Goal: Transaction & Acquisition: Download file/media

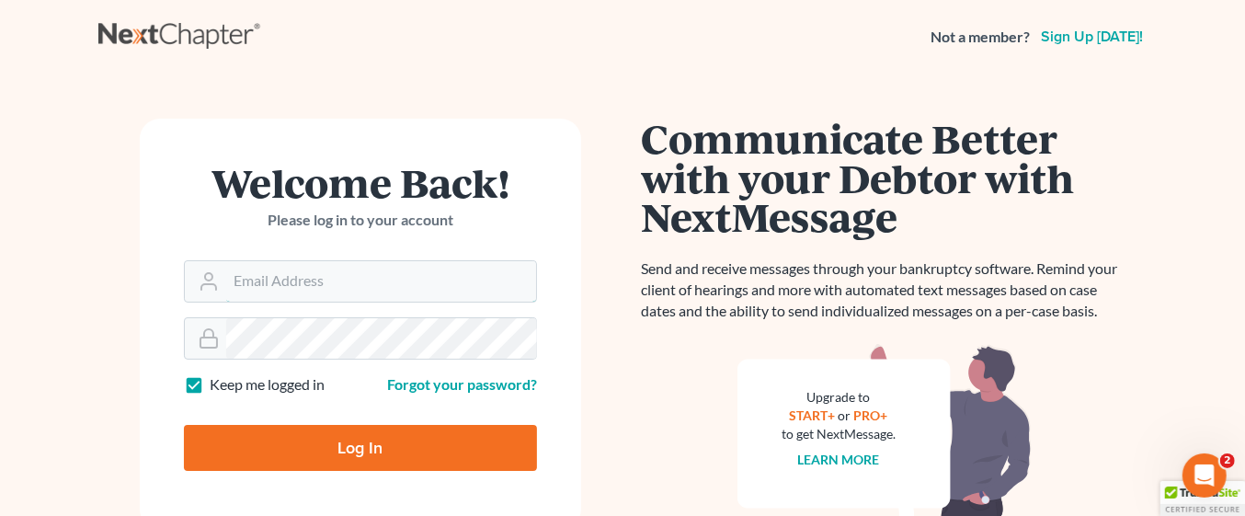
type input "[EMAIL_ADDRESS][DOMAIN_NAME]"
click at [383, 450] on input "Log In" at bounding box center [360, 448] width 353 height 46
type input "Thinking..."
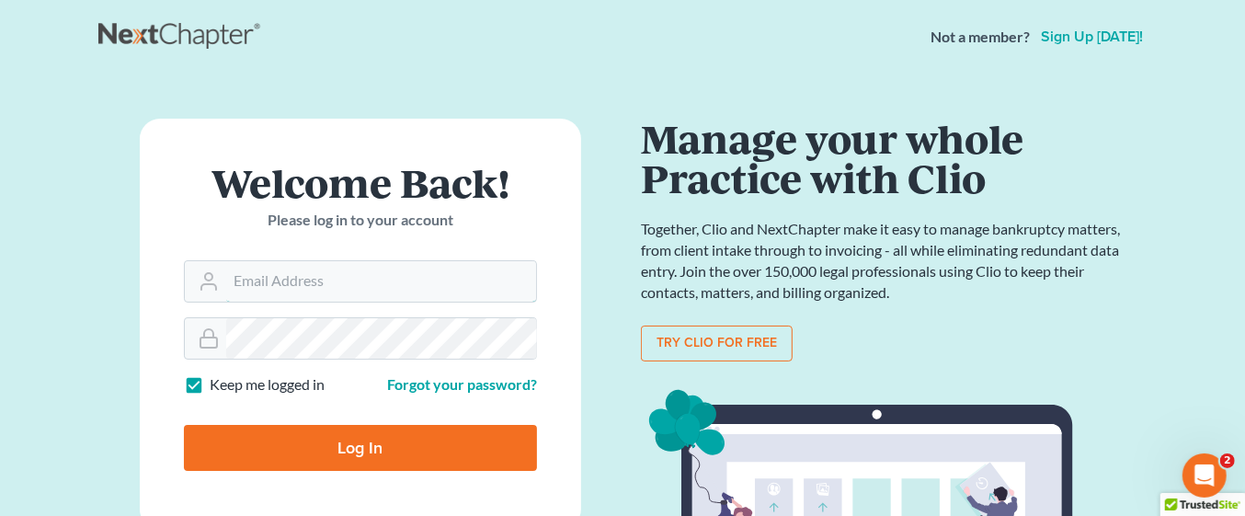
type input "[EMAIL_ADDRESS][DOMAIN_NAME]"
click at [435, 450] on input "Log In" at bounding box center [360, 448] width 353 height 46
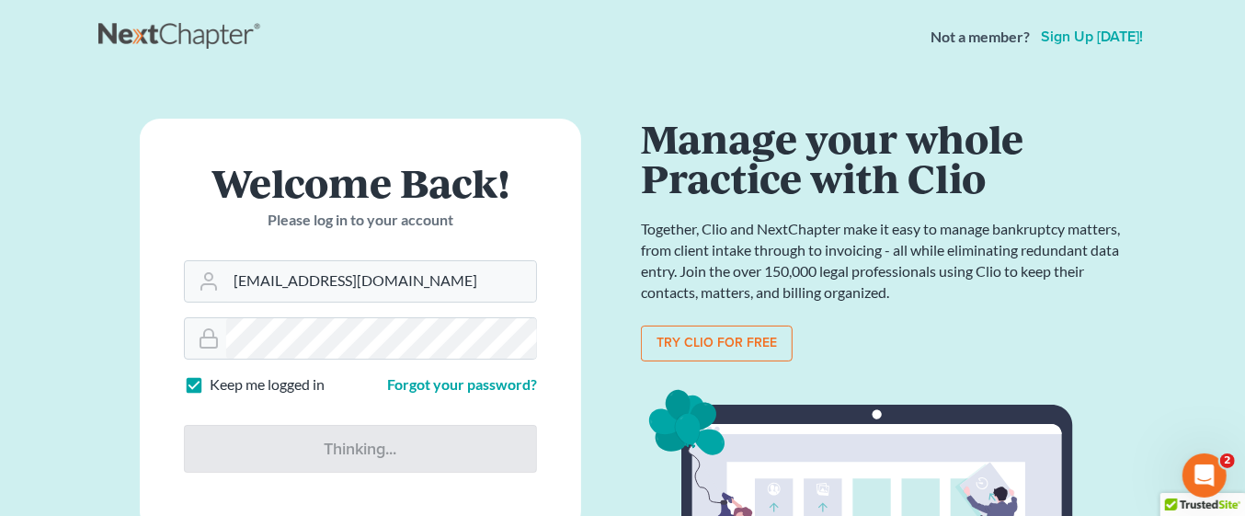
type input "Thinking..."
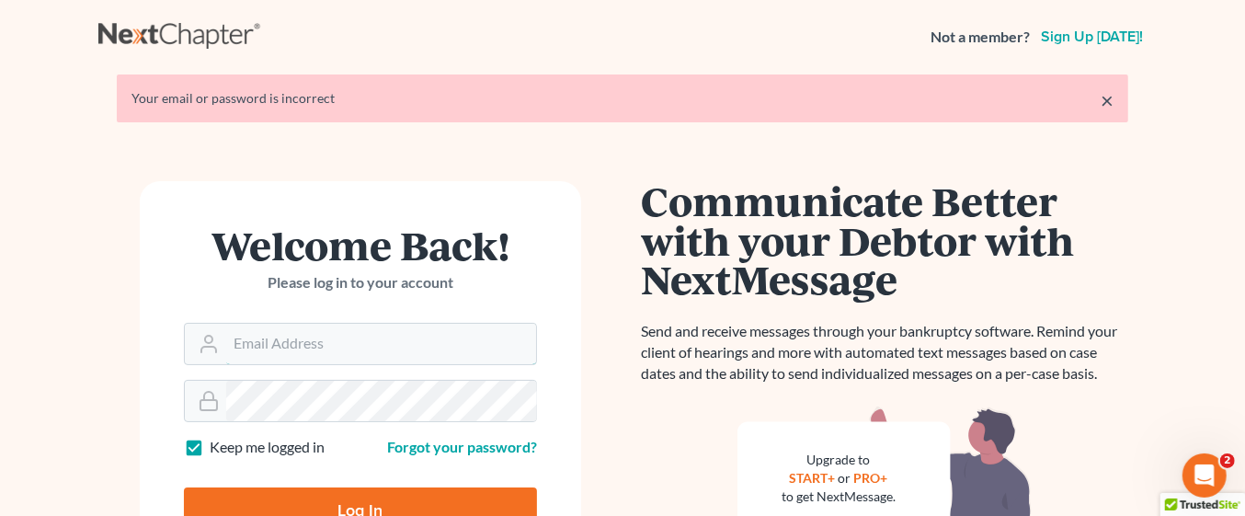
type input "[EMAIL_ADDRESS][DOMAIN_NAME]"
click at [1106, 97] on link "×" at bounding box center [1106, 100] width 13 height 22
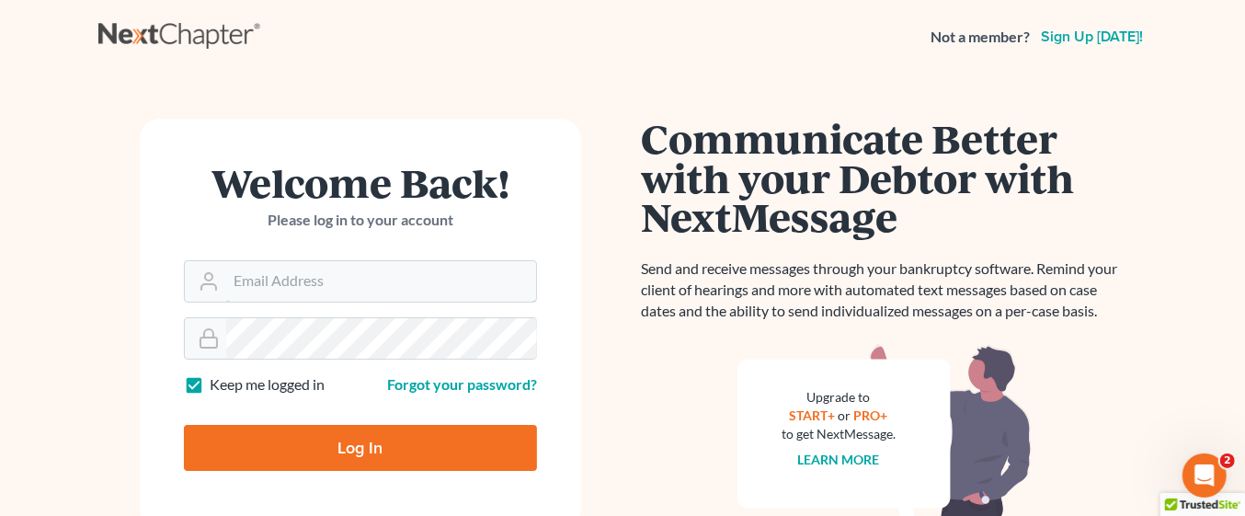
type input "[EMAIL_ADDRESS][DOMAIN_NAME]"
click at [443, 436] on input "Log In" at bounding box center [360, 448] width 353 height 46
type input "Thinking..."
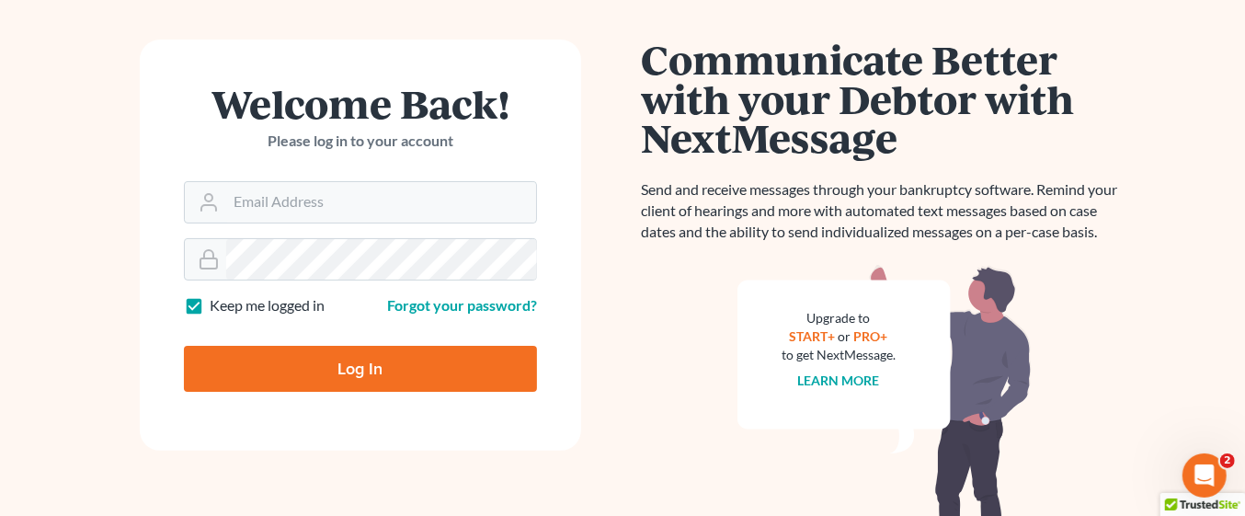
scroll to position [143, 0]
type input "[EMAIL_ADDRESS][DOMAIN_NAME]"
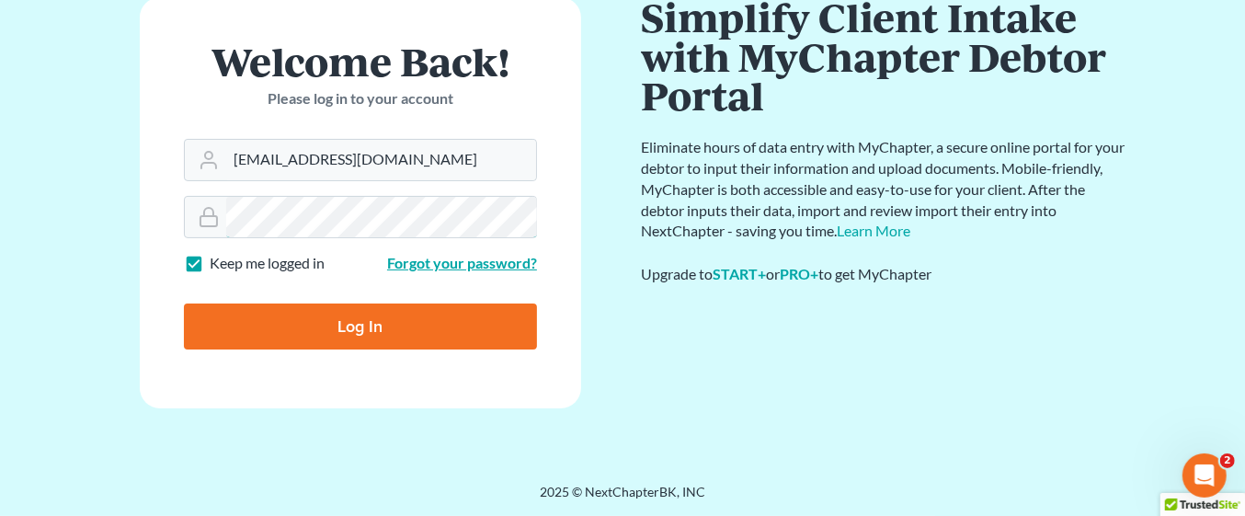
scroll to position [89, 0]
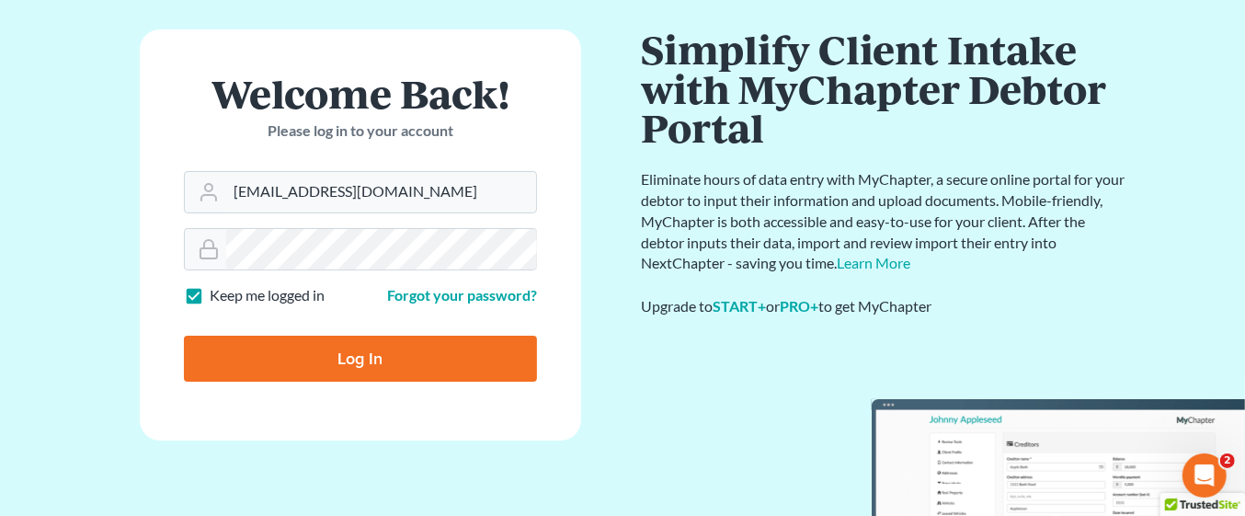
click at [445, 360] on input "Log In" at bounding box center [360, 359] width 353 height 46
type input "Thinking..."
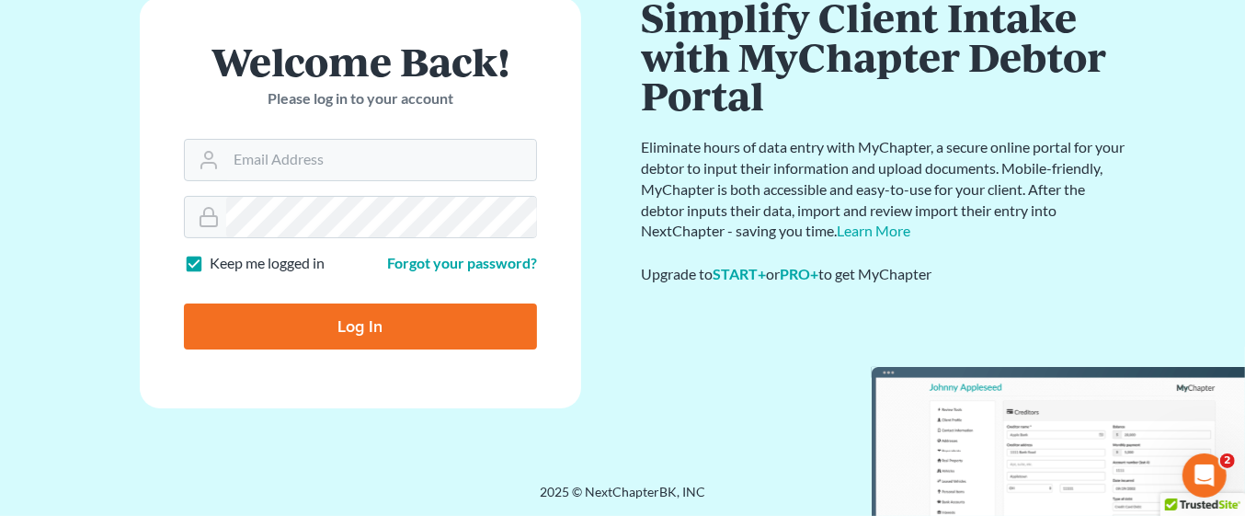
scroll to position [89, 0]
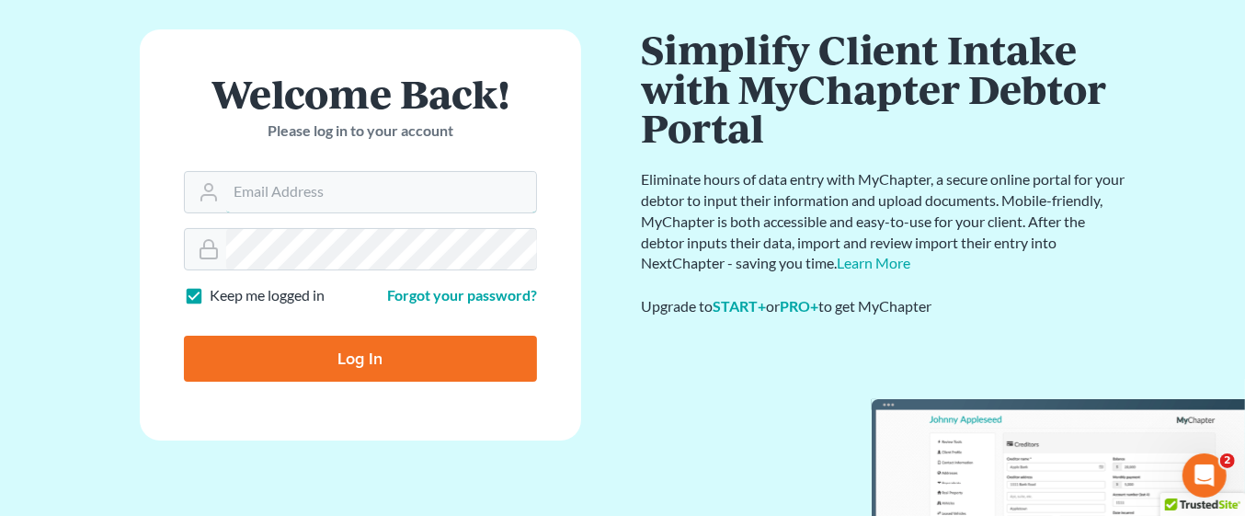
type input "jdiorio@lasp.org"
click at [466, 296] on link "Forgot your password?" at bounding box center [462, 294] width 150 height 17
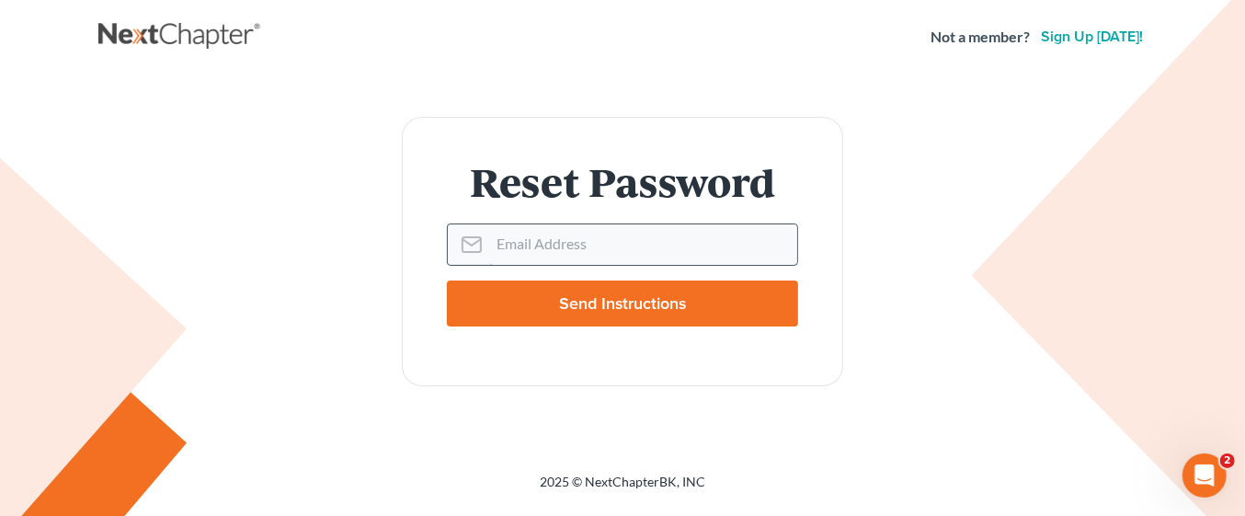
click at [600, 239] on input "Email Address" at bounding box center [643, 244] width 308 height 40
type input "[EMAIL_ADDRESS][DOMAIN_NAME]"
click at [711, 305] on input "Send Instructions" at bounding box center [622, 303] width 351 height 46
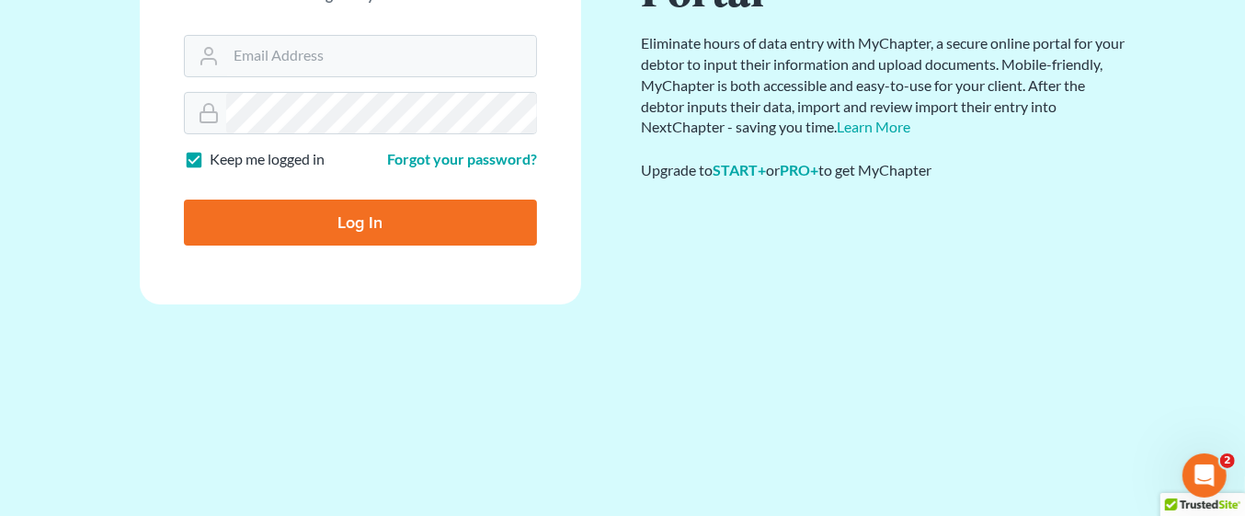
scroll to position [89, 0]
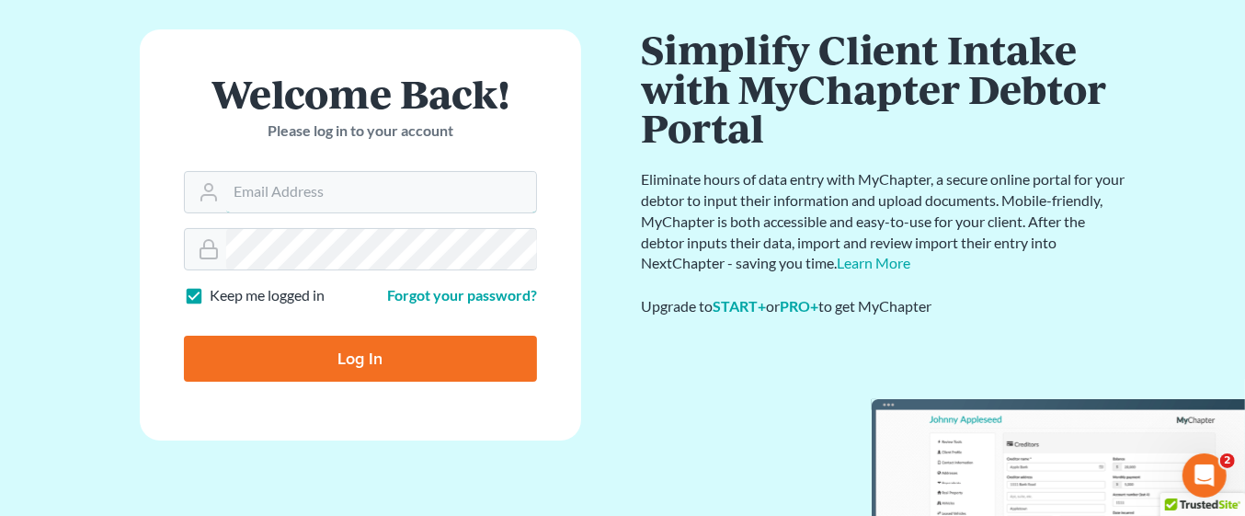
type input "[EMAIL_ADDRESS][DOMAIN_NAME]"
click at [382, 362] on input "Log In" at bounding box center [360, 359] width 353 height 46
type input "Thinking..."
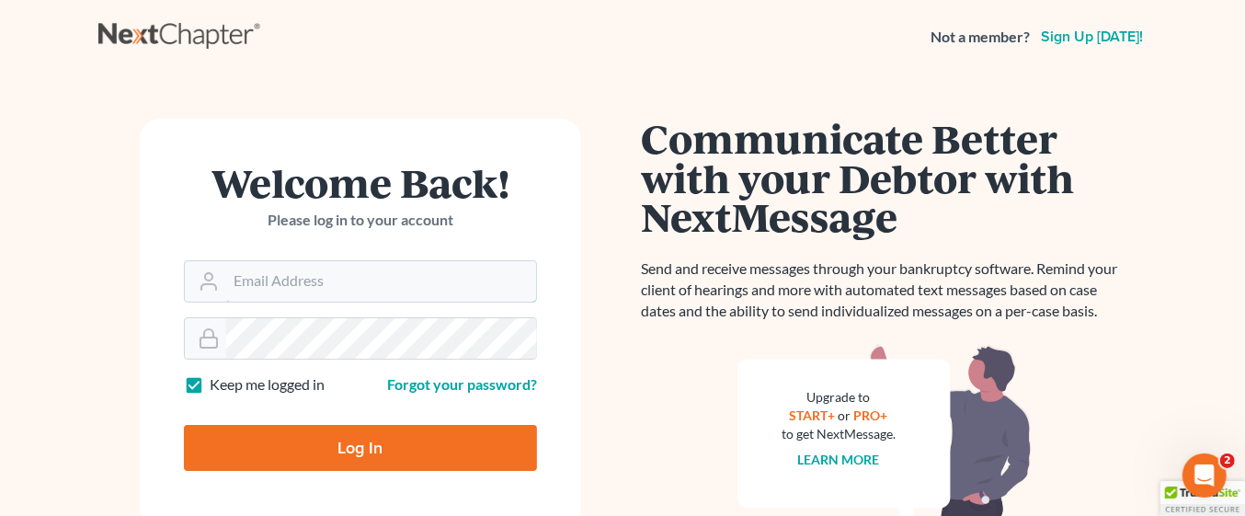
type input "[EMAIL_ADDRESS][DOMAIN_NAME]"
click at [429, 452] on input "Log In" at bounding box center [360, 448] width 353 height 46
type input "Thinking..."
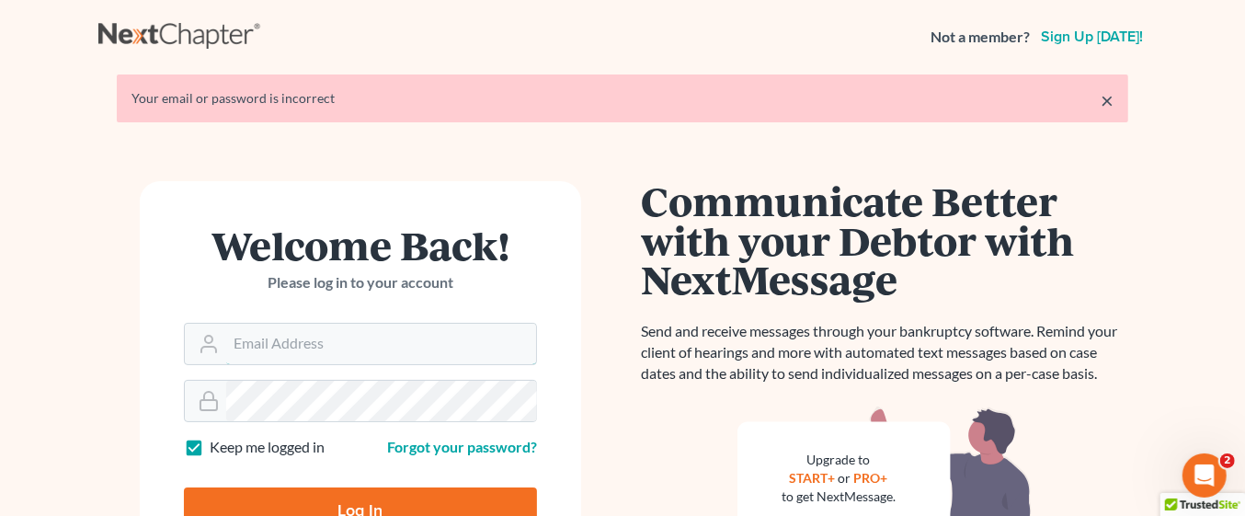
type input "jdiorio@lasp.org"
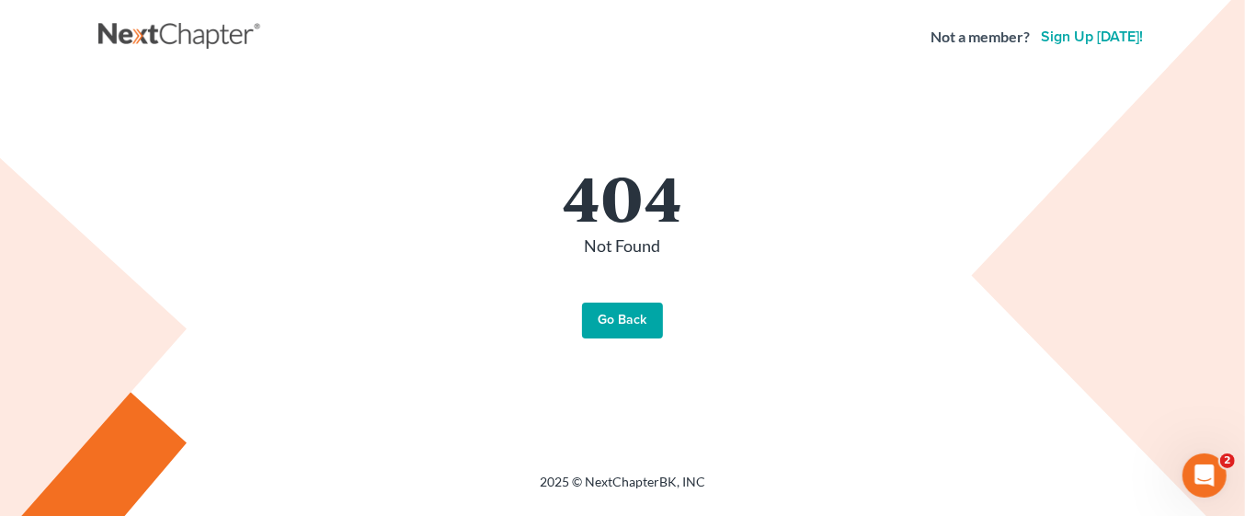
click at [598, 319] on link "Go Back" at bounding box center [622, 320] width 81 height 37
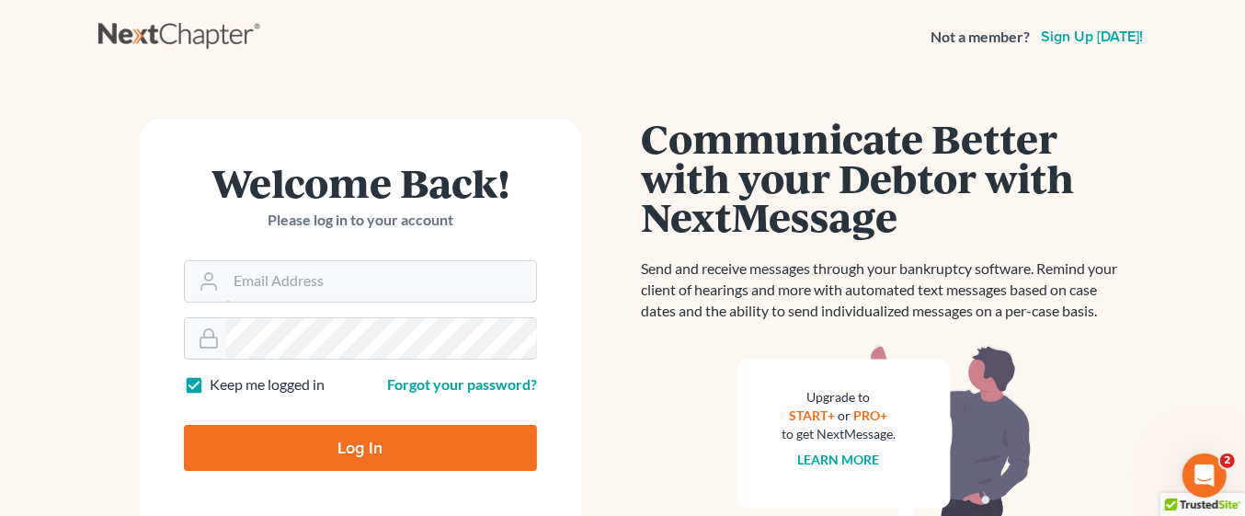
type input "[EMAIL_ADDRESS][DOMAIN_NAME]"
click at [359, 452] on input "Log In" at bounding box center [360, 448] width 353 height 46
type input "Thinking..."
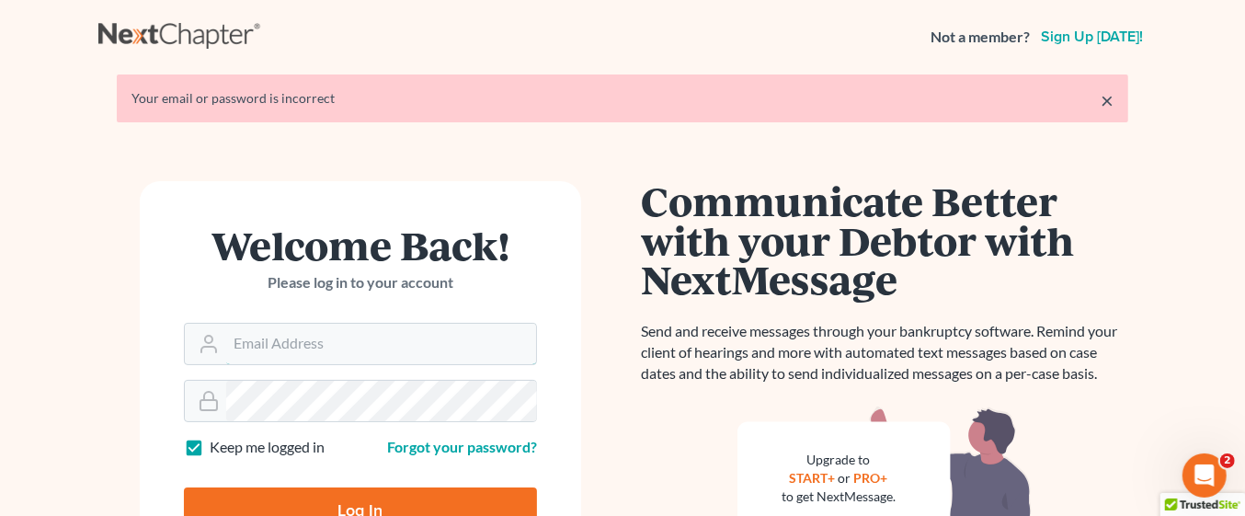
type input "[EMAIL_ADDRESS][DOMAIN_NAME]"
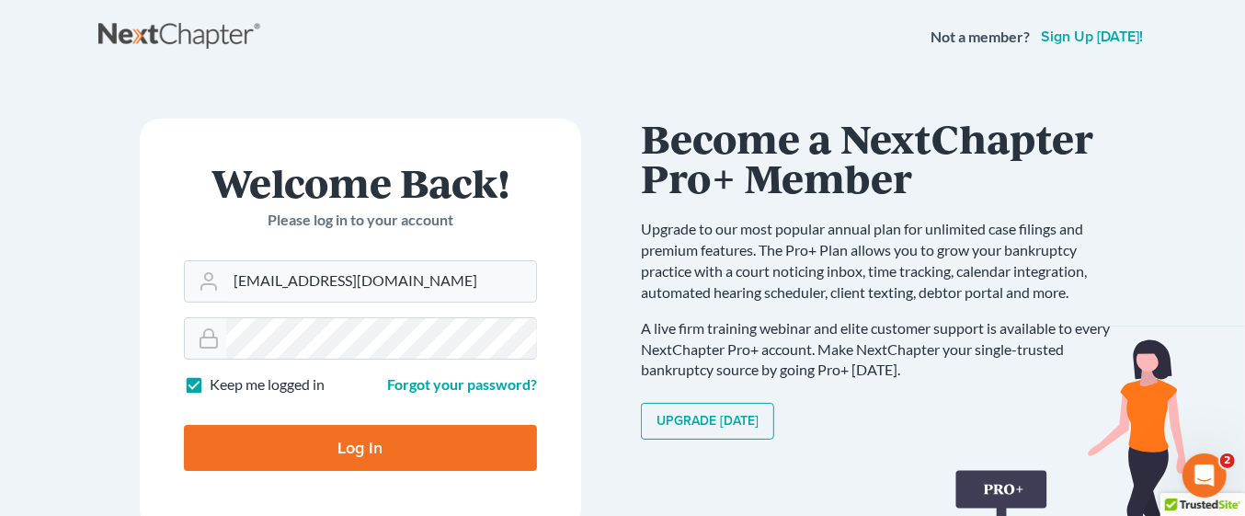
click at [277, 446] on input "Log In" at bounding box center [360, 448] width 353 height 46
type input "Thinking..."
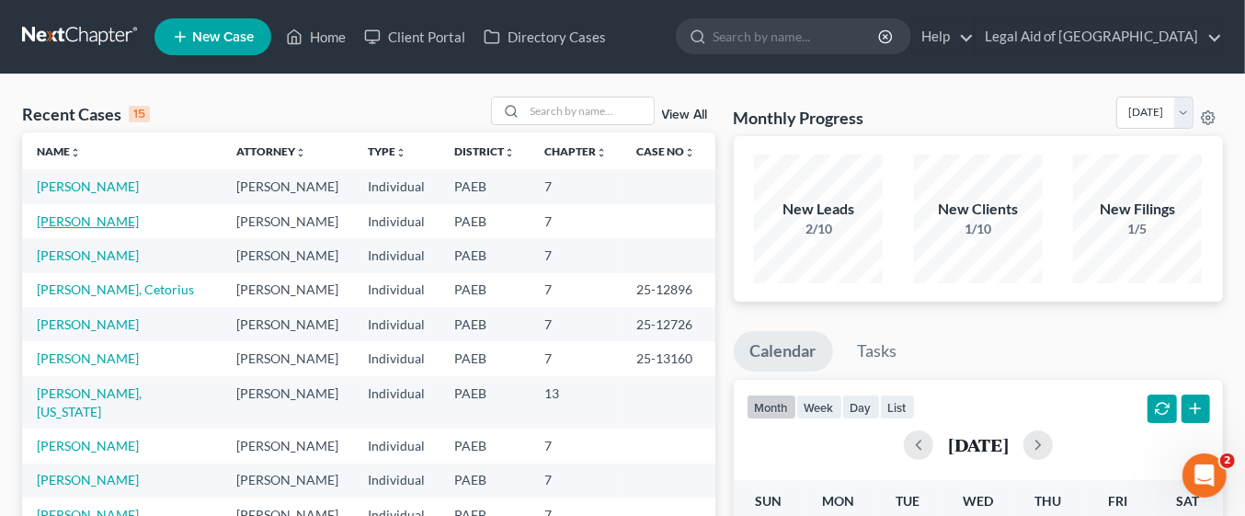
click at [89, 218] on link "[PERSON_NAME]" at bounding box center [88, 221] width 102 height 16
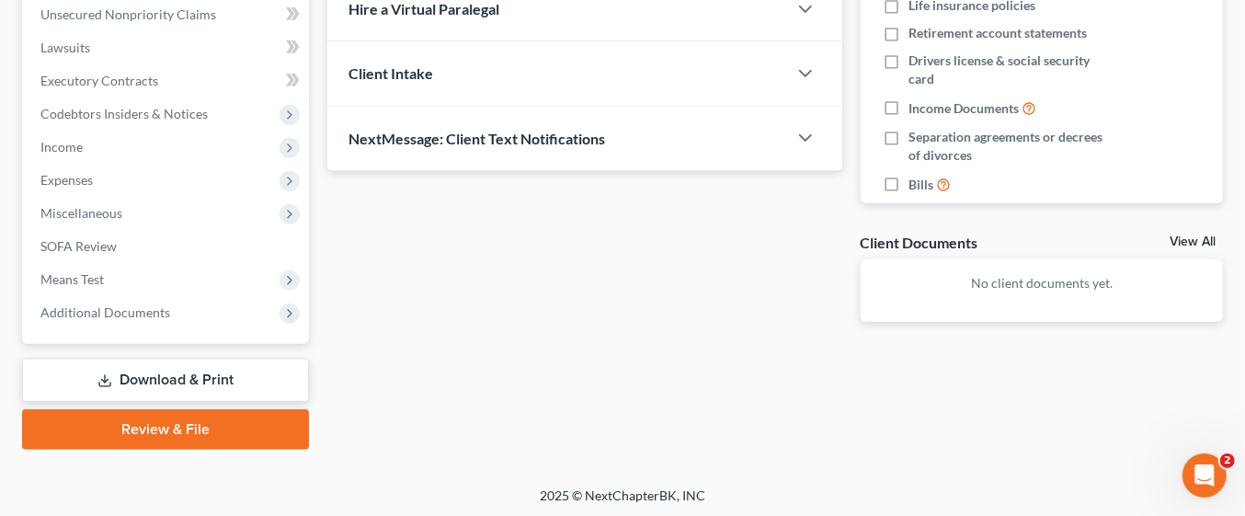
click at [222, 371] on link "Download & Print" at bounding box center [165, 380] width 287 height 43
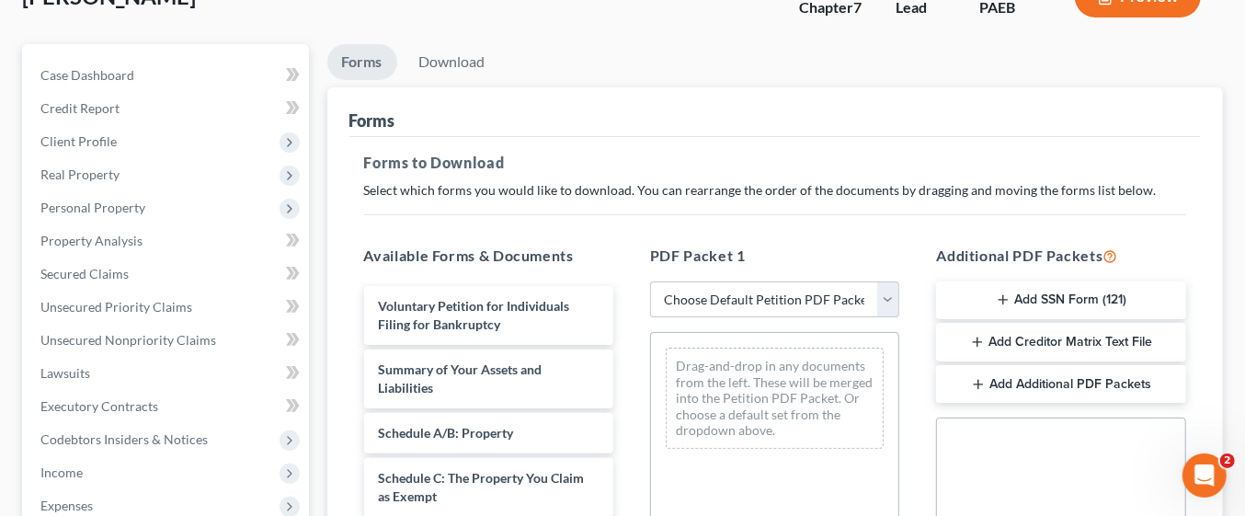
scroll to position [157, 0]
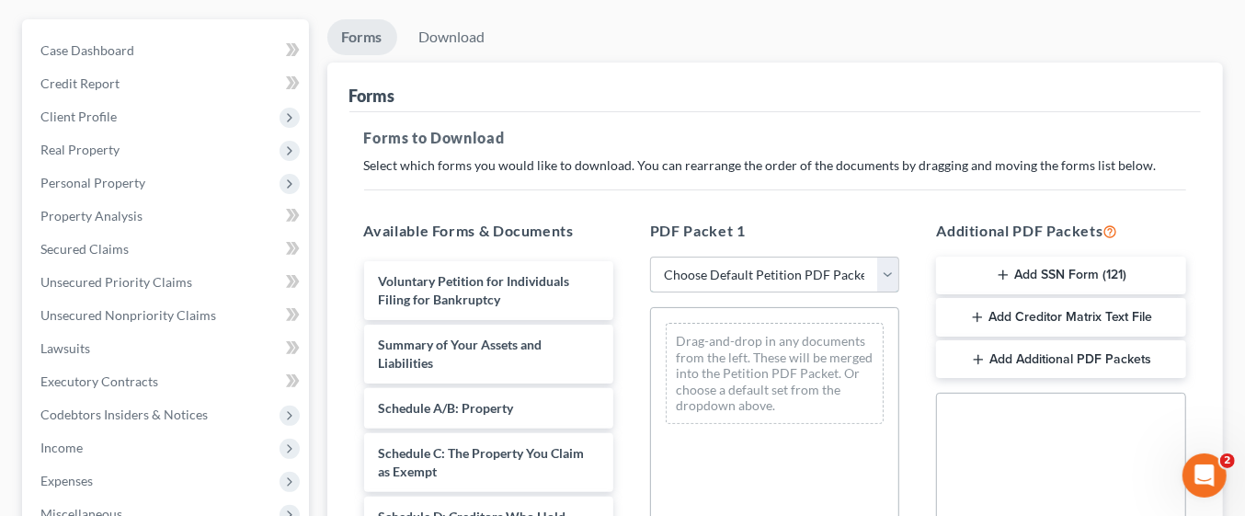
click at [896, 267] on select "Choose Default Petition PDF Packet Complete Bankruptcy Petition (all forms and …" at bounding box center [774, 275] width 249 height 37
select select "0"
click at [650, 257] on select "Choose Default Petition PDF Packet Complete Bankruptcy Petition (all forms and …" at bounding box center [774, 275] width 249 height 37
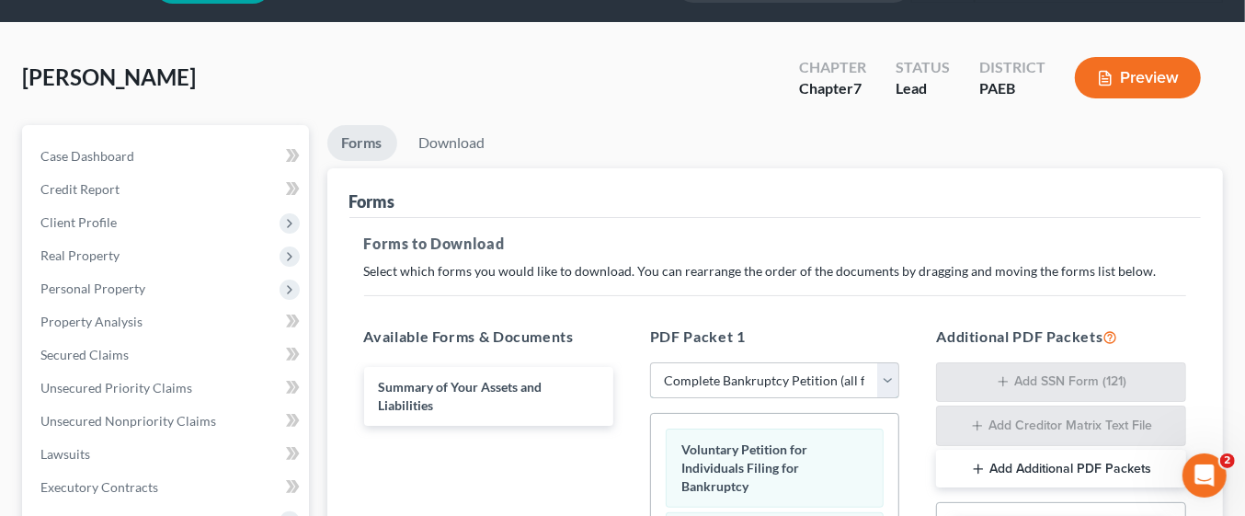
scroll to position [49, 0]
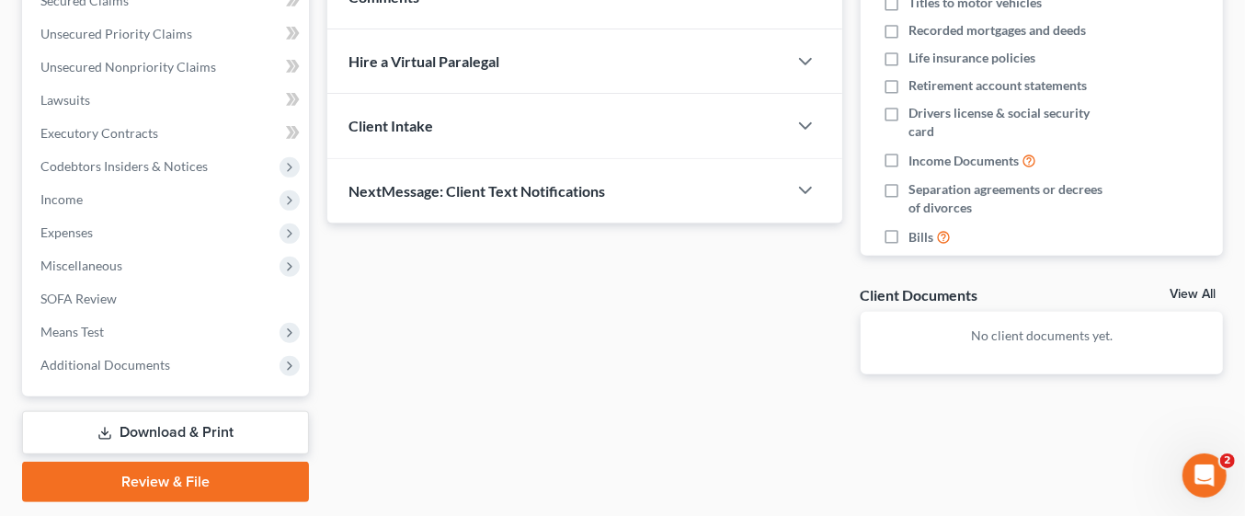
click at [203, 425] on link "Download & Print" at bounding box center [165, 432] width 287 height 43
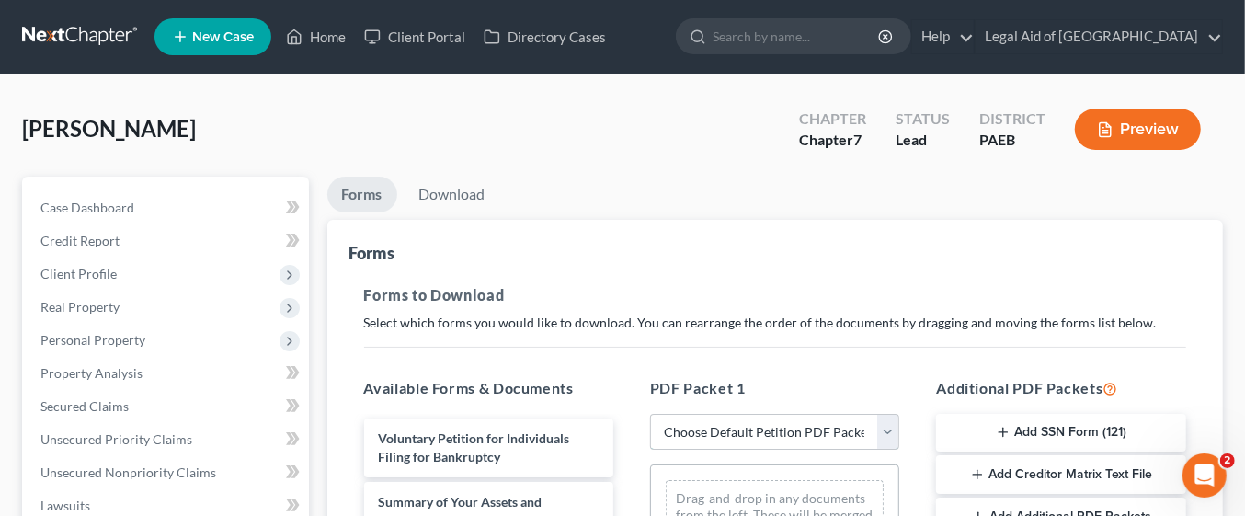
click at [883, 435] on select "Choose Default Petition PDF Packet Complete Bankruptcy Petition (all forms and …" at bounding box center [774, 432] width 249 height 37
select select "0"
click at [650, 414] on select "Choose Default Petition PDF Packet Complete Bankruptcy Petition (all forms and …" at bounding box center [774, 432] width 249 height 37
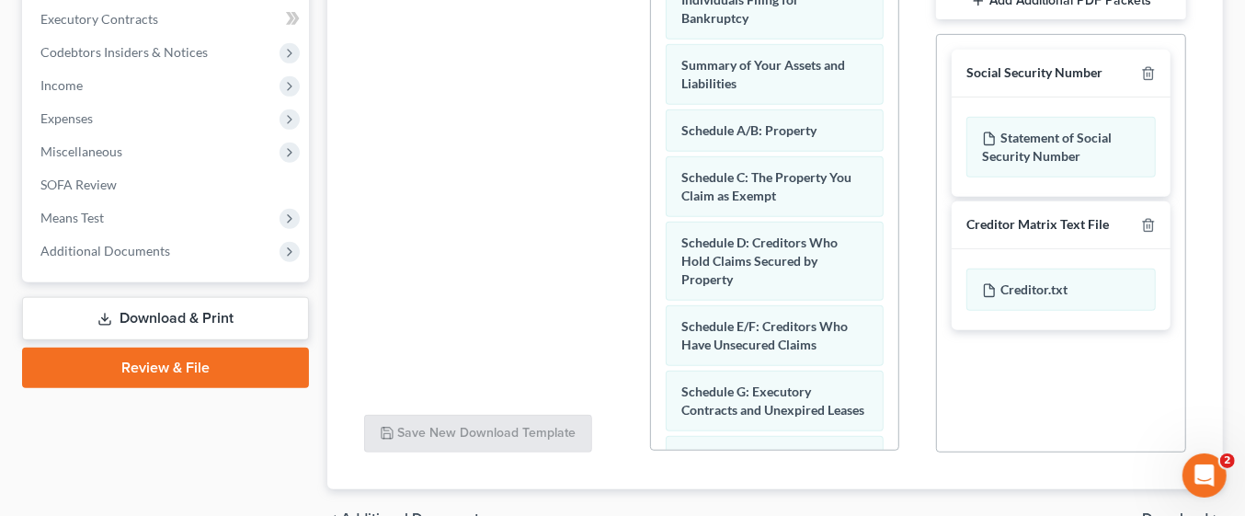
scroll to position [618, 0]
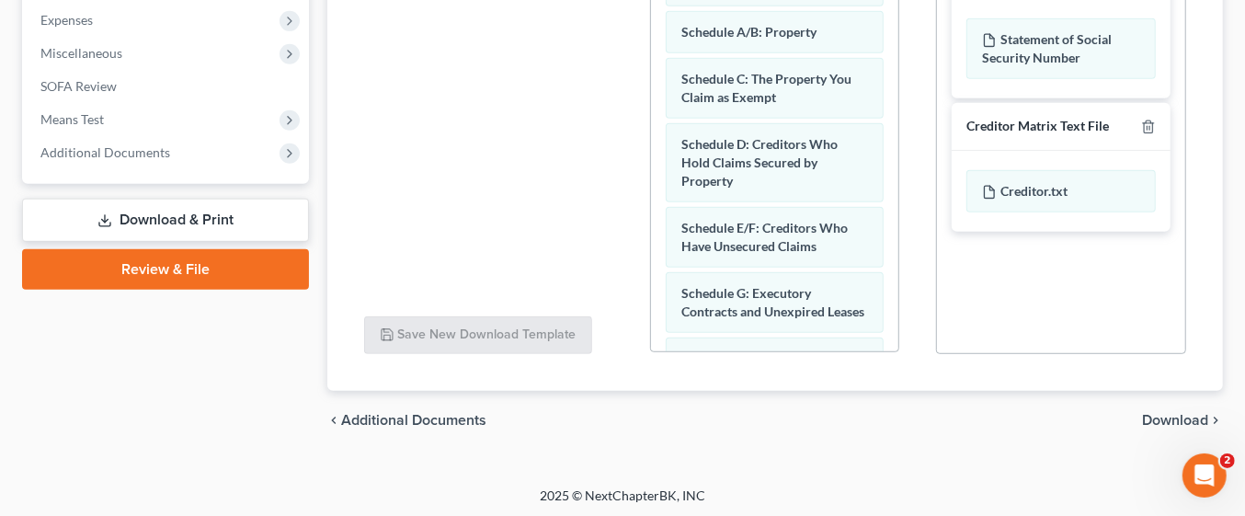
click at [1168, 418] on span "Download" at bounding box center [1175, 420] width 66 height 15
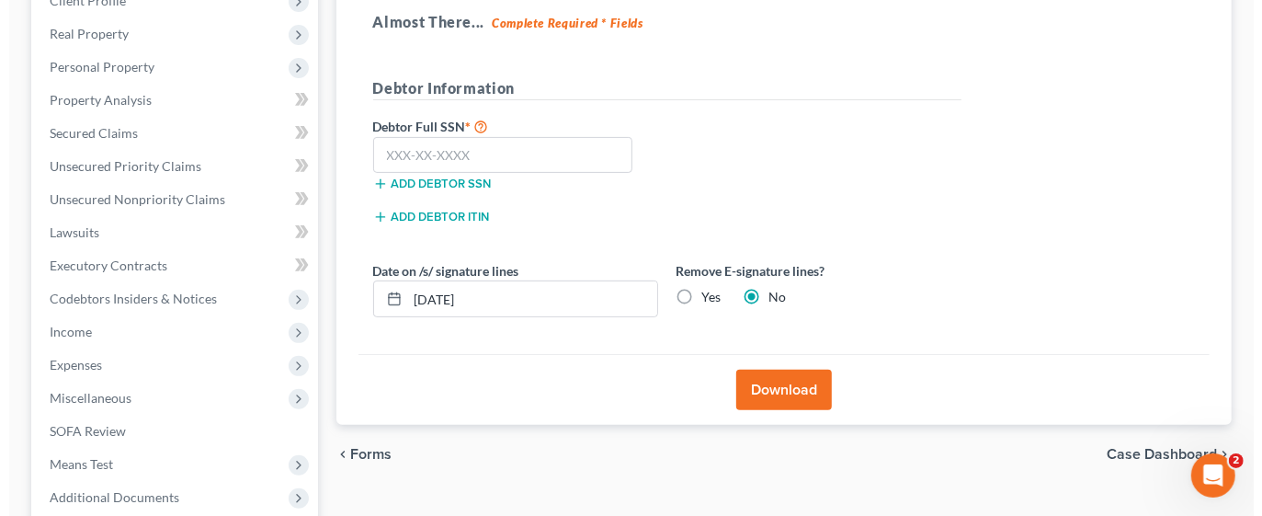
scroll to position [273, 0]
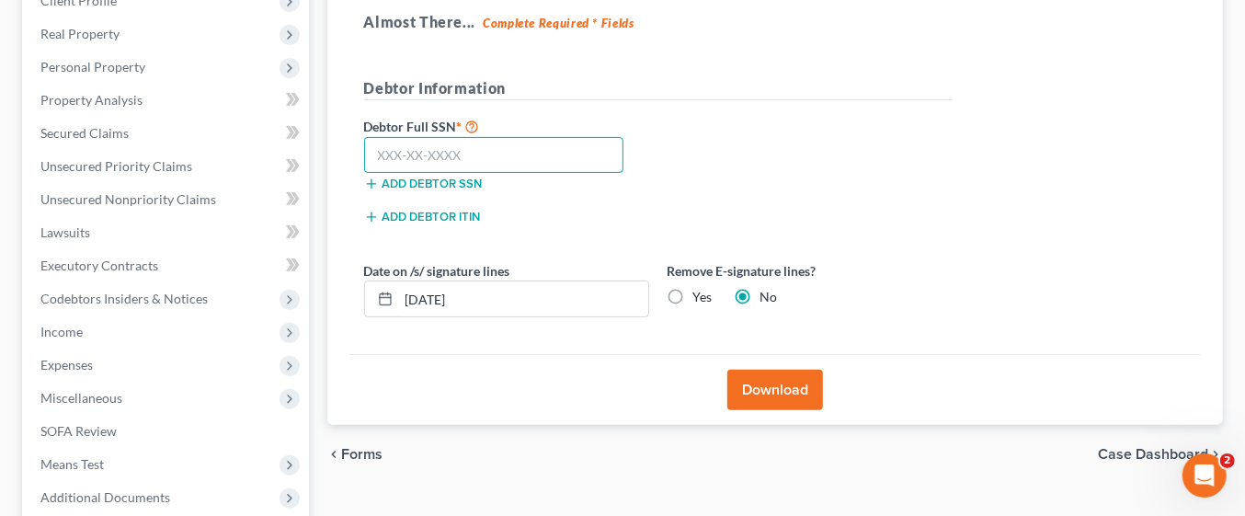
paste input "211-54-5378"
type input "211-54-5378"
click at [791, 386] on button "Download" at bounding box center [775, 390] width 96 height 40
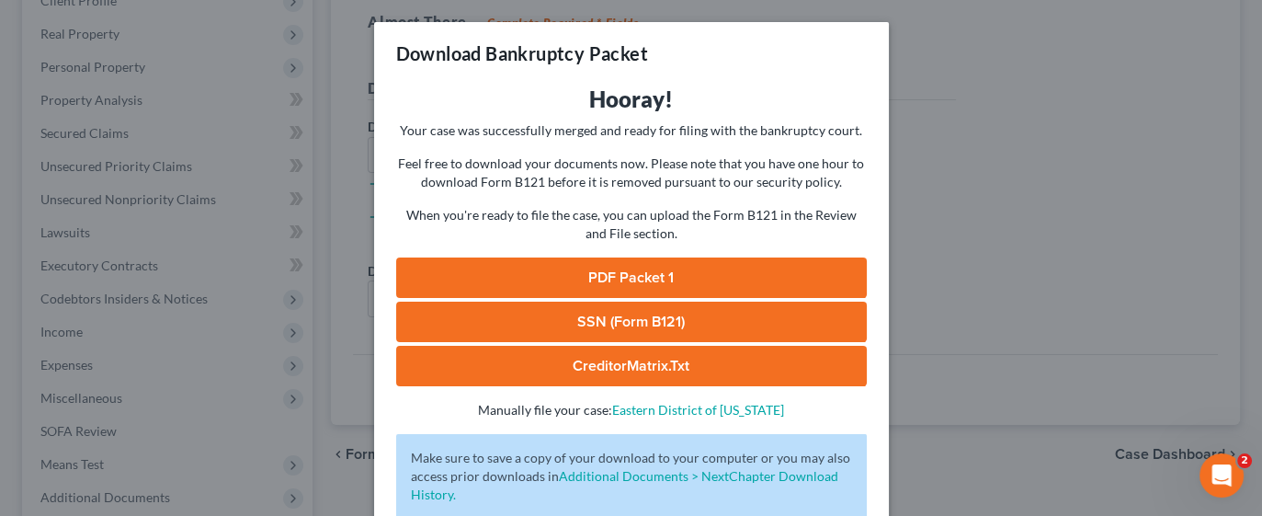
click at [703, 279] on link "PDF Packet 1" at bounding box center [631, 277] width 471 height 40
